Goal: Information Seeking & Learning: Learn about a topic

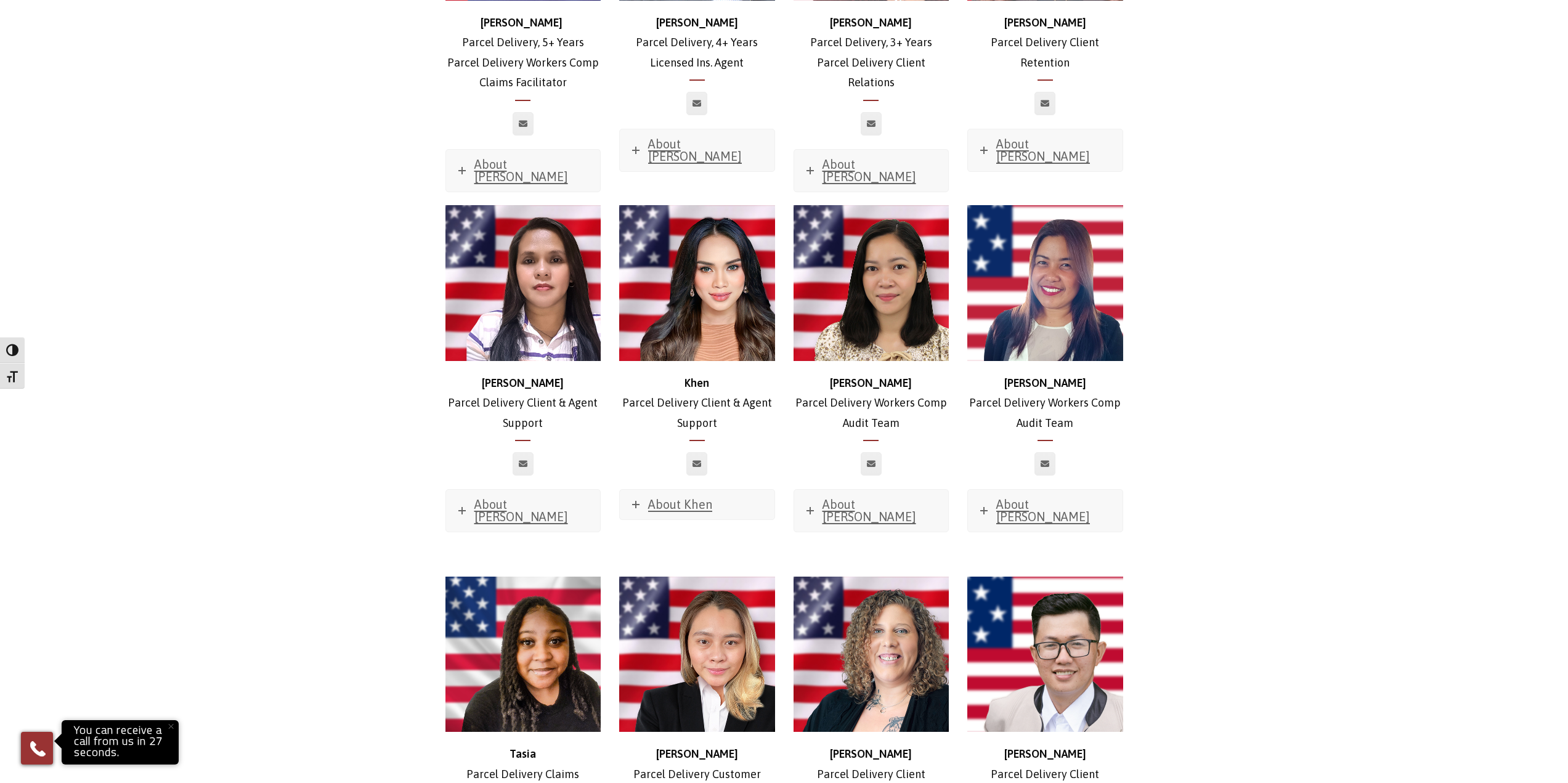
scroll to position [2465, 0]
click at [695, 490] on link "About Khen" at bounding box center [697, 505] width 154 height 29
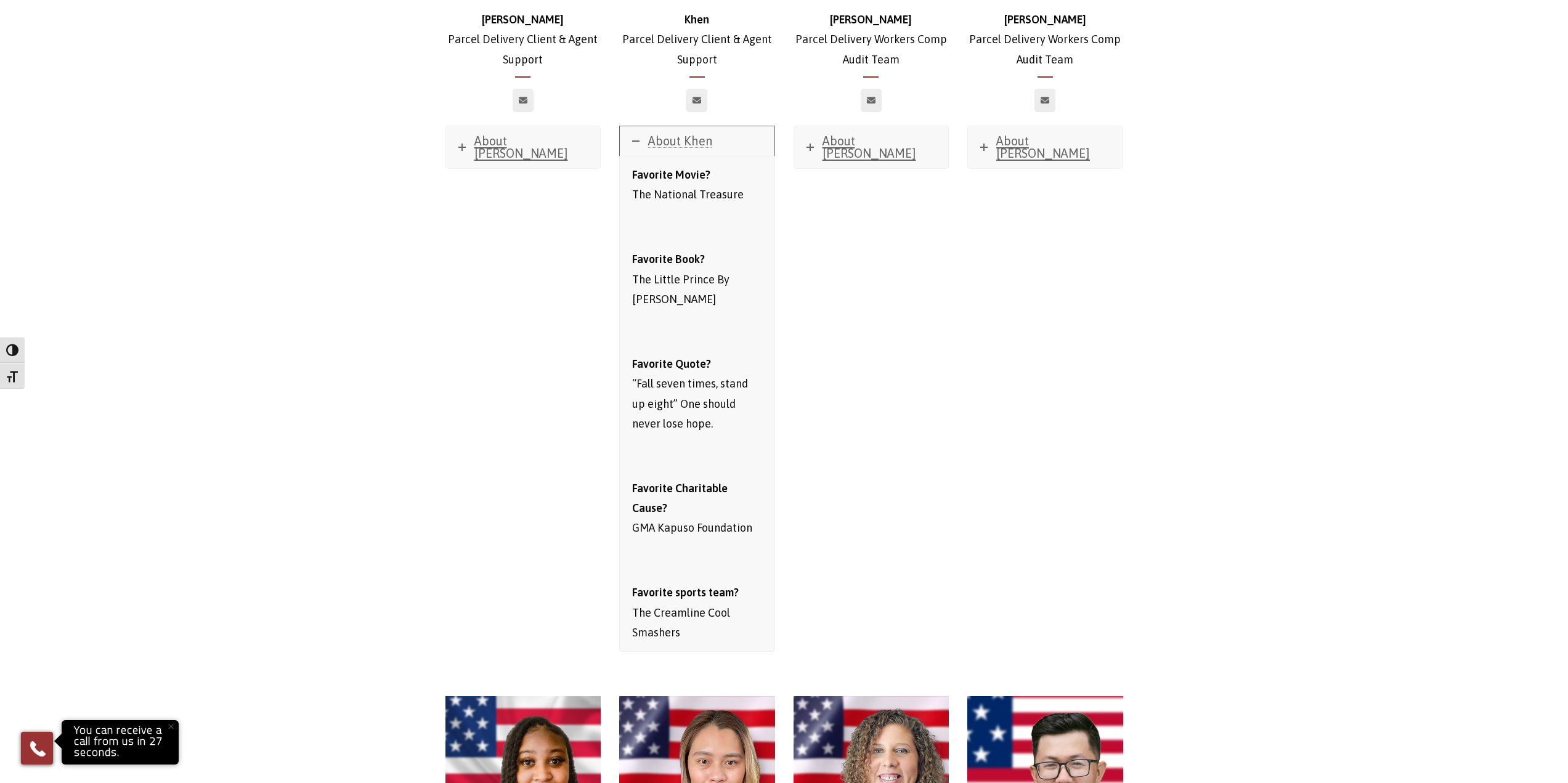
scroll to position [2896, 0]
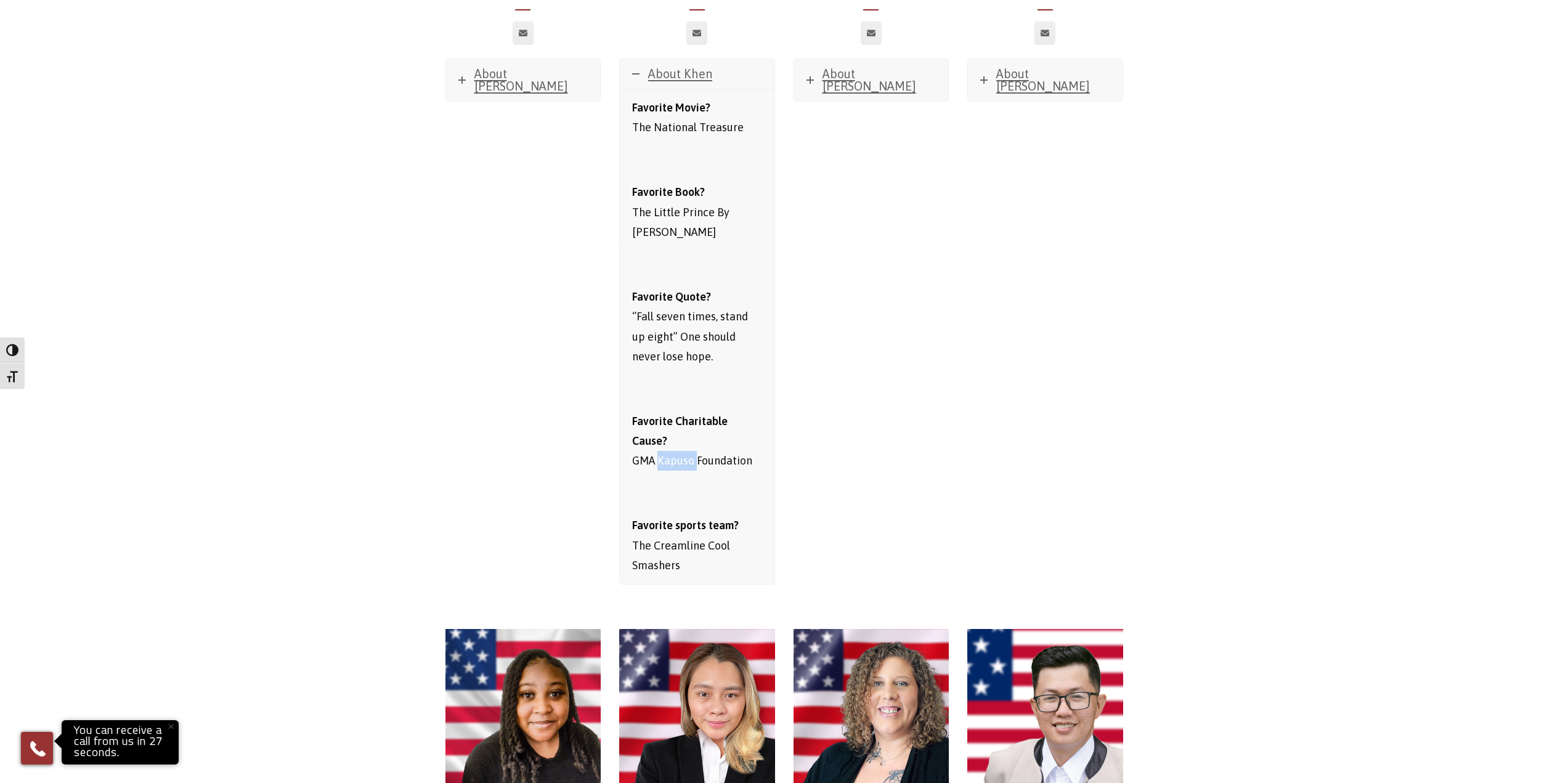
drag, startPoint x: 658, startPoint y: 385, endPoint x: 697, endPoint y: 385, distance: 39.0
click at [697, 411] on p "Favorite Charitable Cause? GMA Kapuso Foundation" at bounding box center [697, 441] width 130 height 60
click at [747, 437] on div "Favorite Movie? The National Treasure Favorite Book? The Little Prince By [PERS…" at bounding box center [697, 336] width 130 height 477
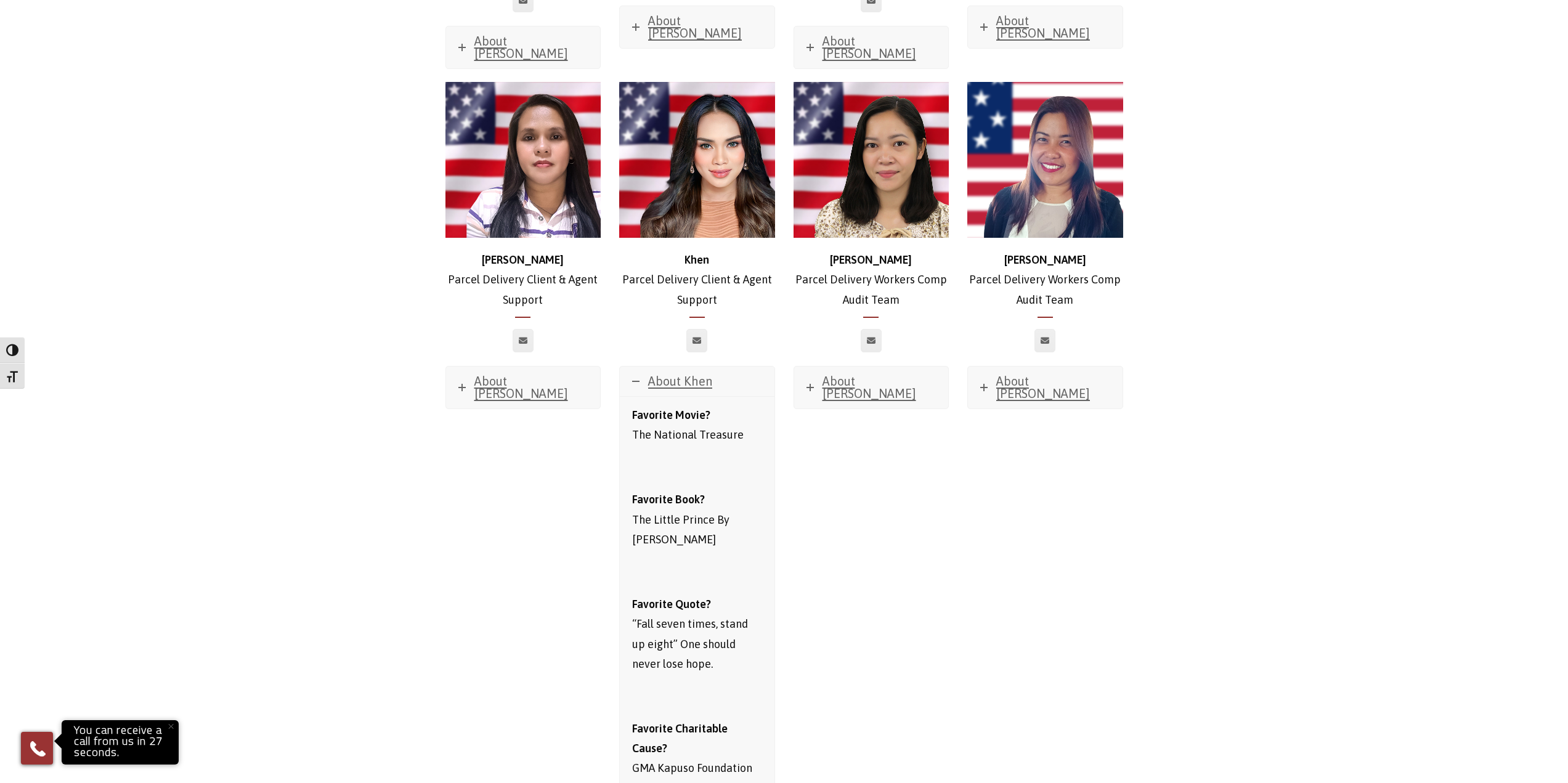
scroll to position [2588, 0]
click at [669, 374] on span "About Khen" at bounding box center [680, 381] width 64 height 14
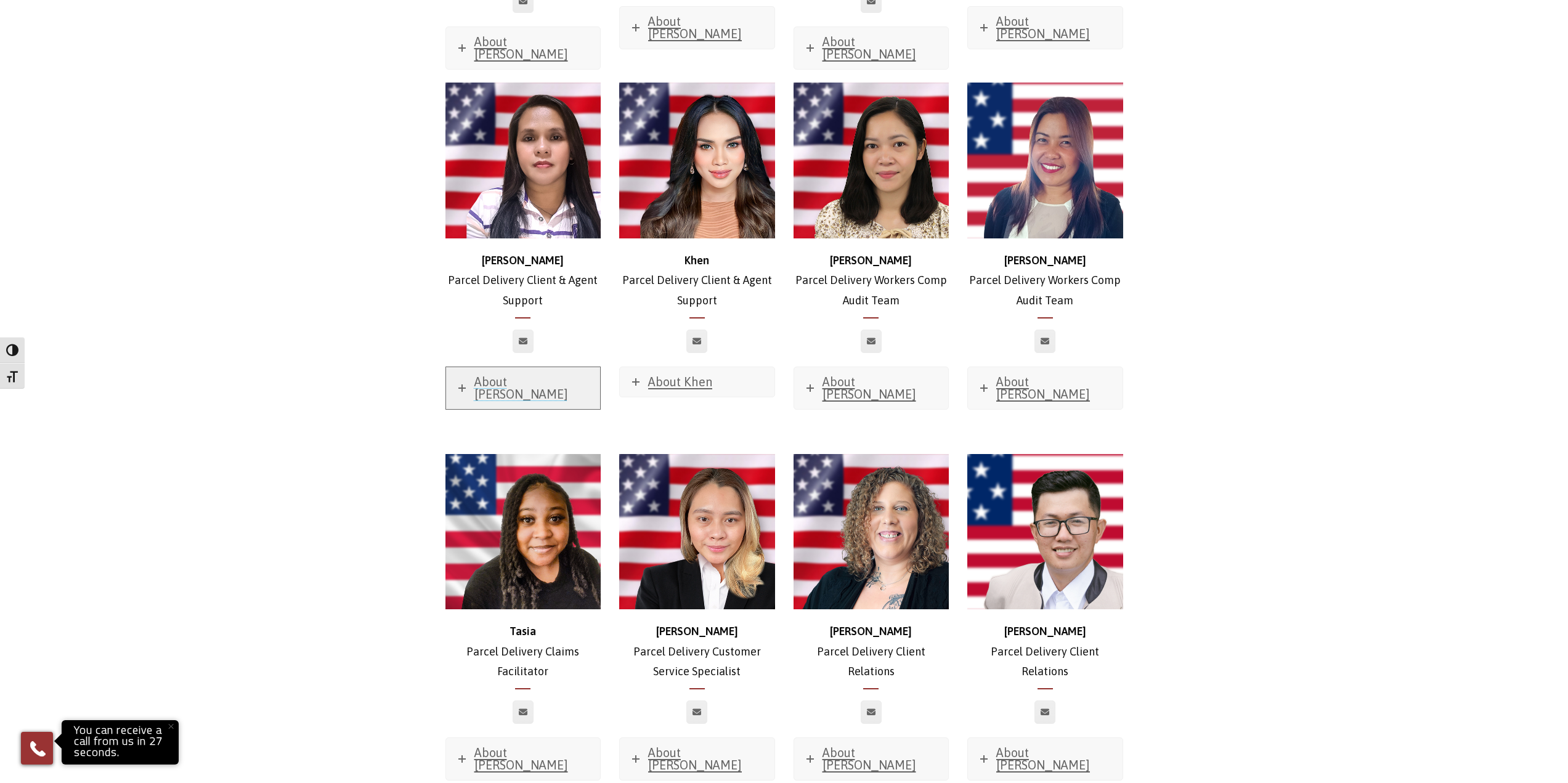
click at [524, 374] on span "About [PERSON_NAME]" at bounding box center [522, 387] width 94 height 27
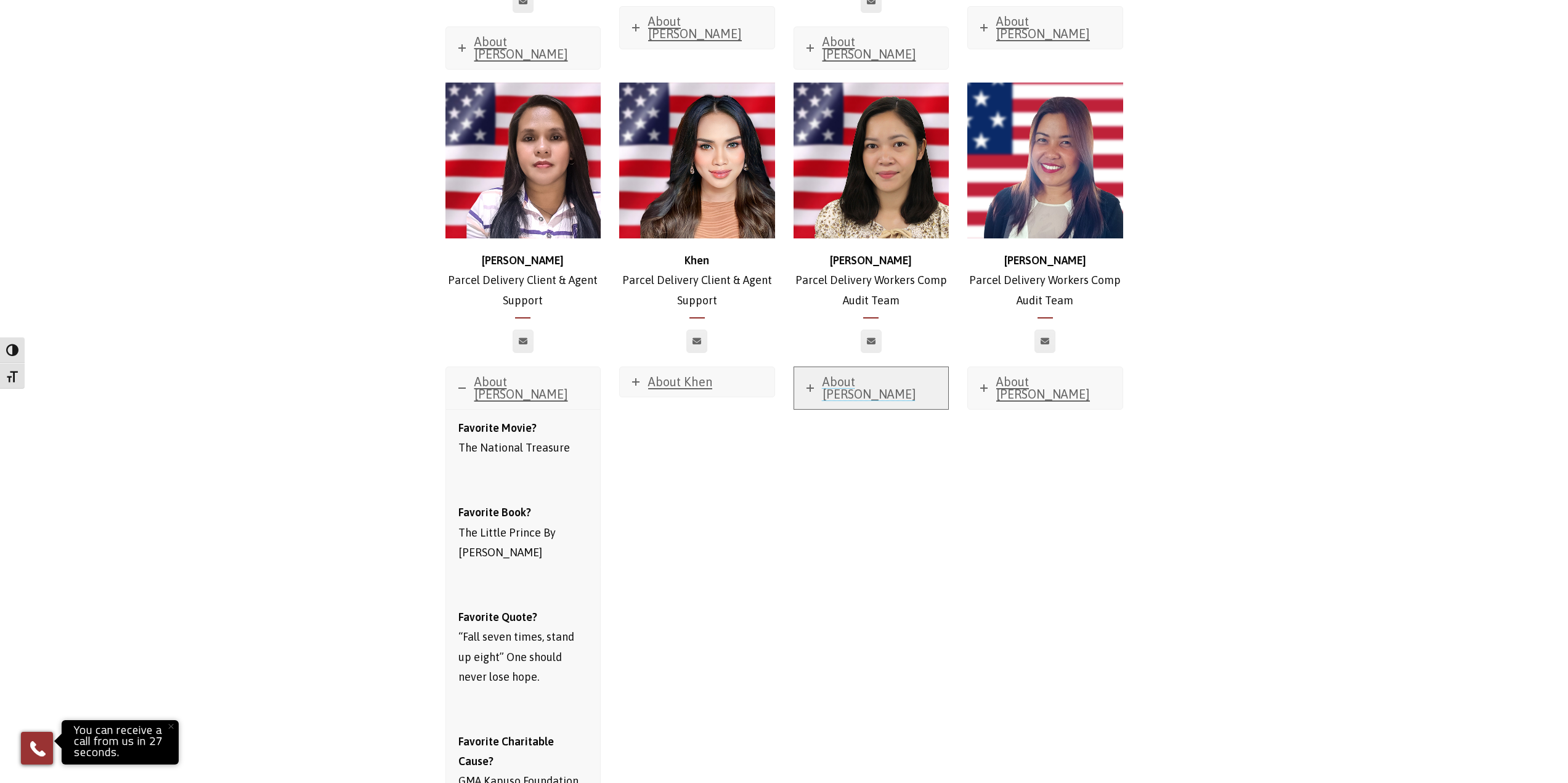
click at [846, 374] on span "About [PERSON_NAME]" at bounding box center [869, 387] width 94 height 27
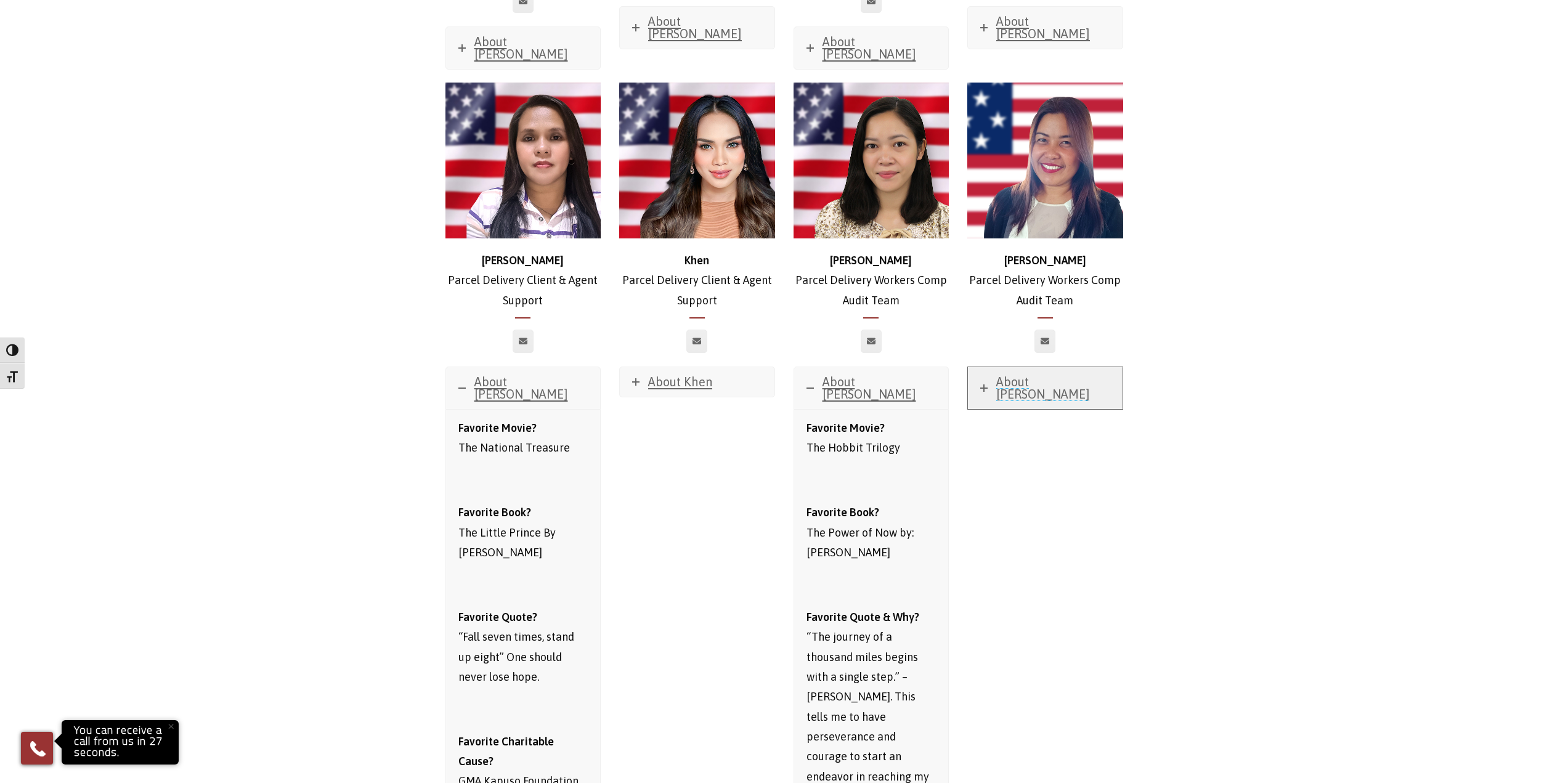
click at [995, 367] on link "About [PERSON_NAME]" at bounding box center [1045, 388] width 154 height 42
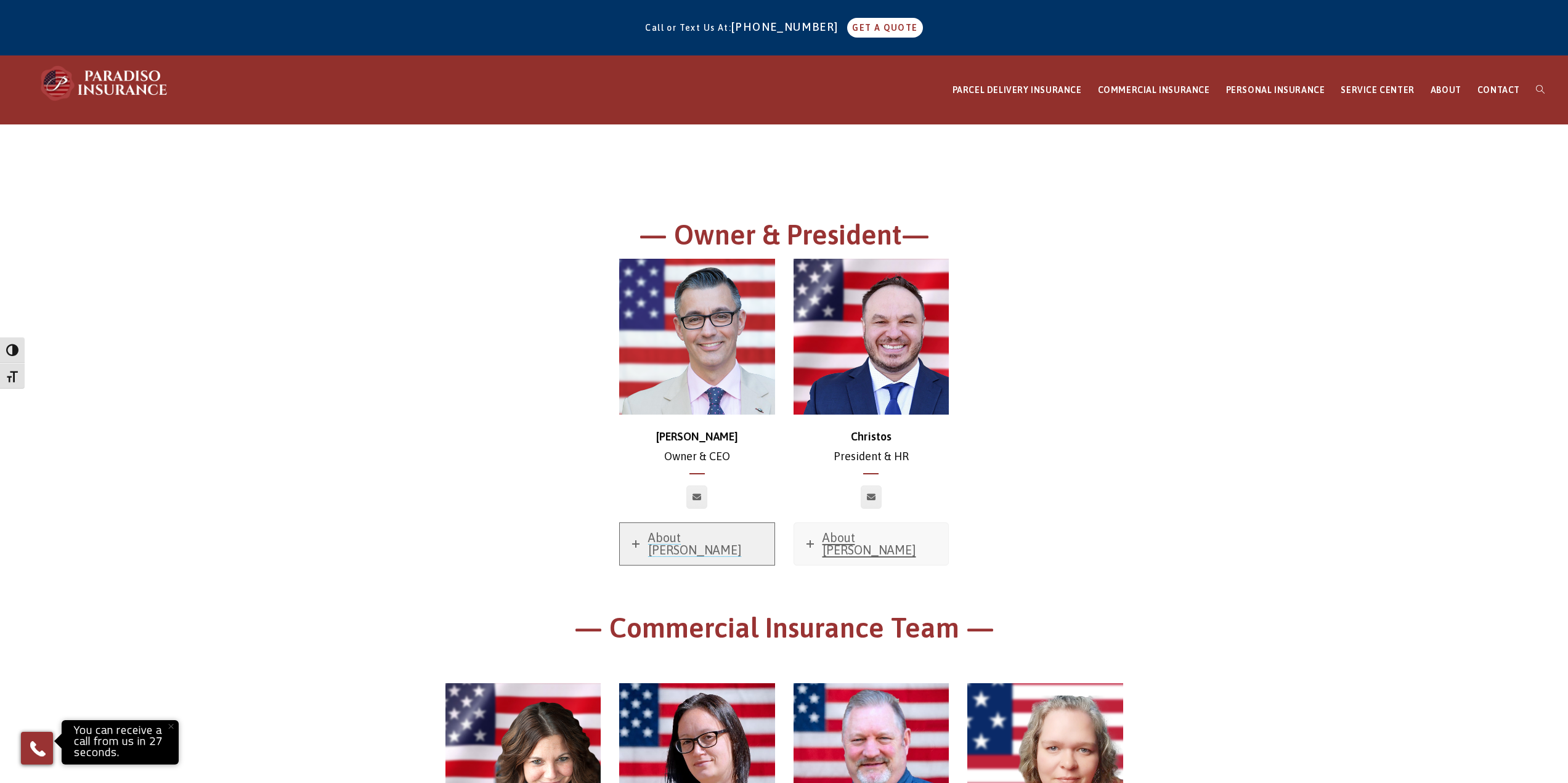
click at [668, 542] on span "About [PERSON_NAME]" at bounding box center [695, 543] width 94 height 27
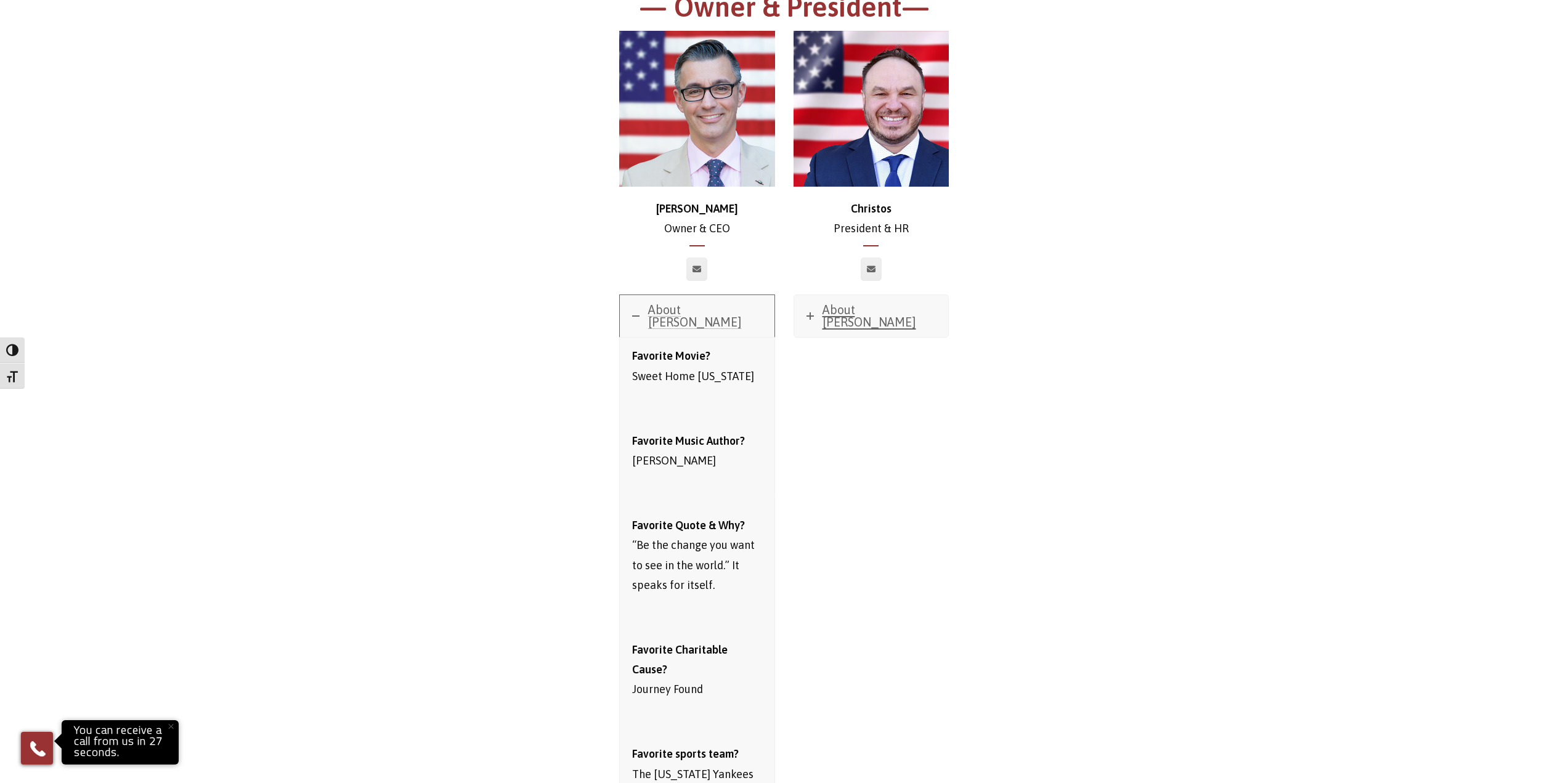
scroll to position [246, 0]
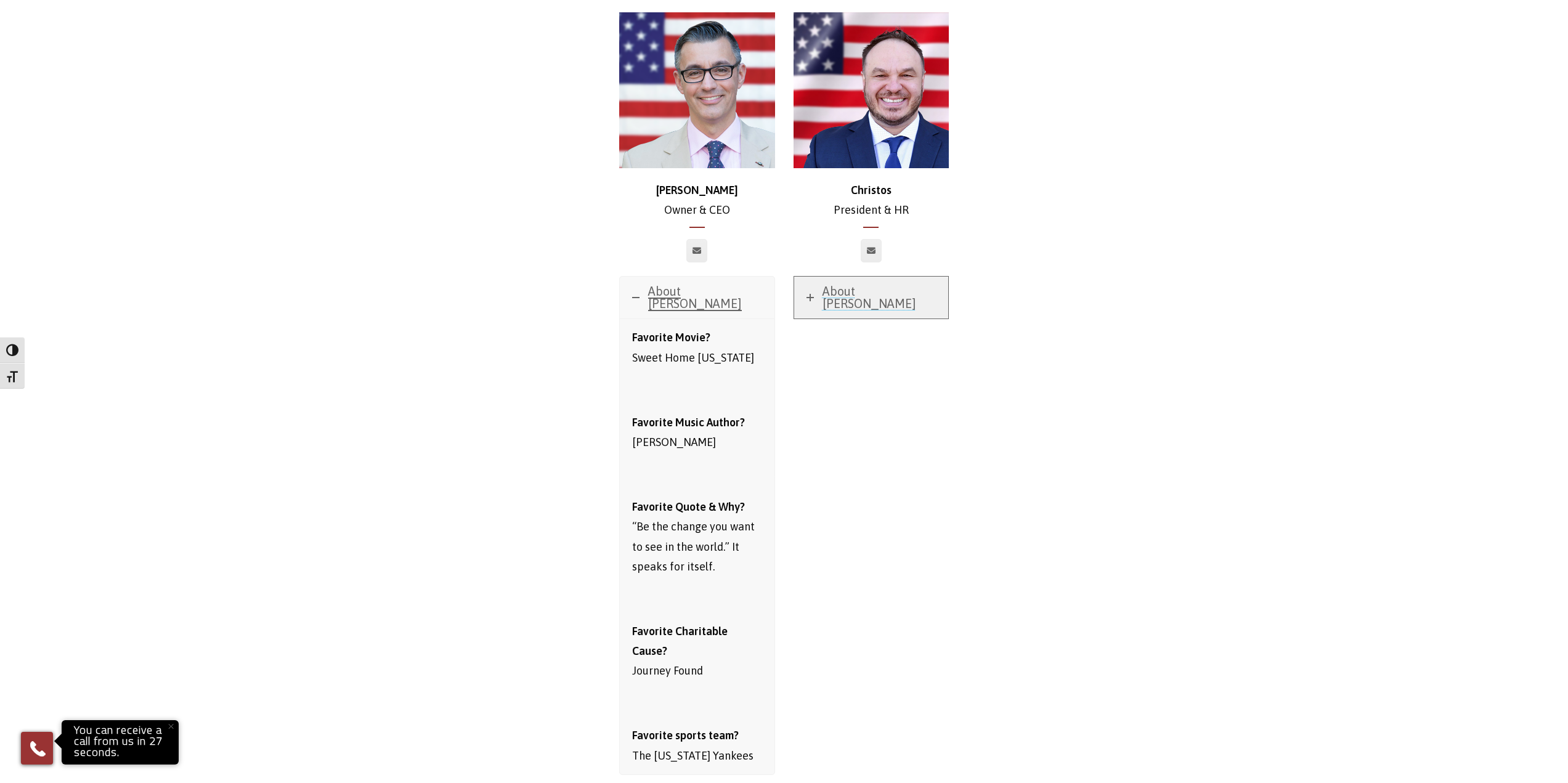
click at [876, 293] on span "About [PERSON_NAME]" at bounding box center [869, 297] width 94 height 27
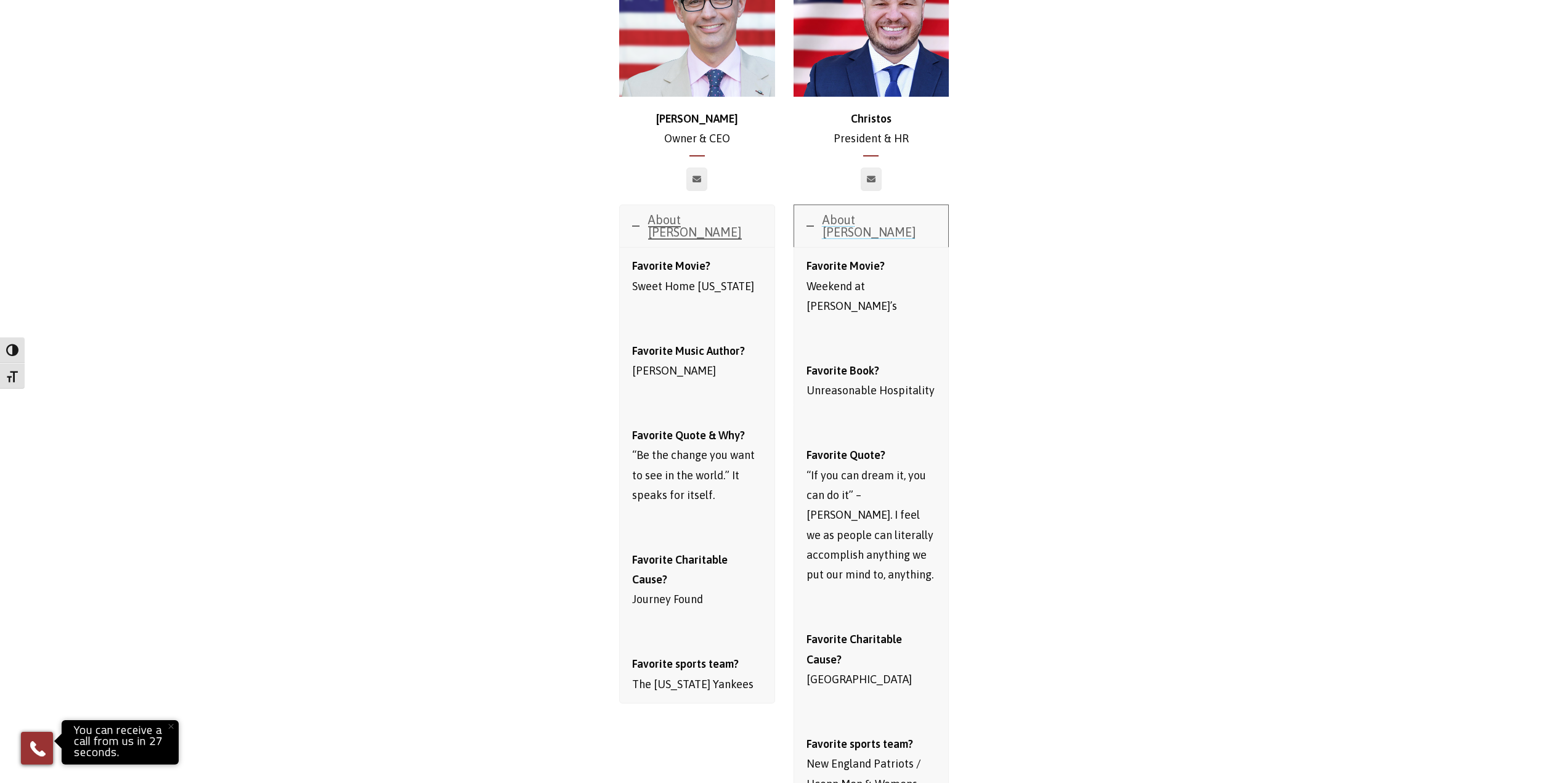
scroll to position [308, 0]
